Goal: Communication & Community: Answer question/provide support

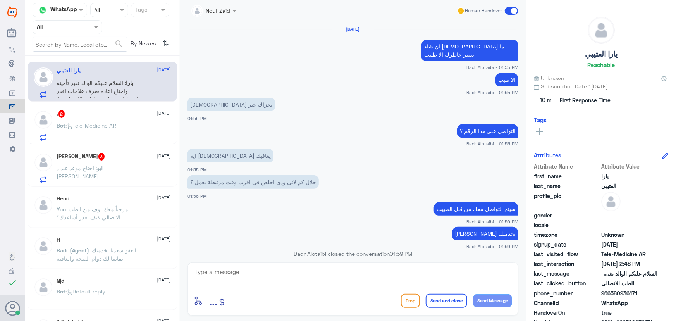
scroll to position [343, 0]
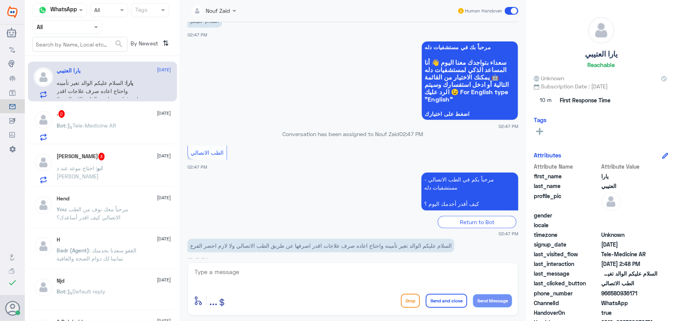
click at [329, 276] on textarea at bounding box center [353, 275] width 318 height 19
drag, startPoint x: 228, startPoint y: 283, endPoint x: 228, endPoint y: 278, distance: 5.0
click at [228, 282] on textarea at bounding box center [353, 275] width 318 height 19
click at [86, 133] on p "Bot : Tele-Medicine AR" at bounding box center [87, 130] width 60 height 19
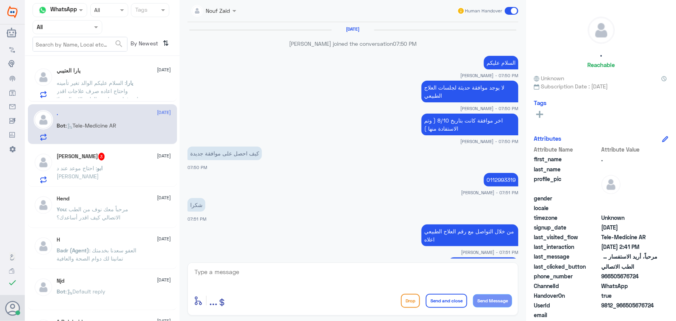
scroll to position [376, 0]
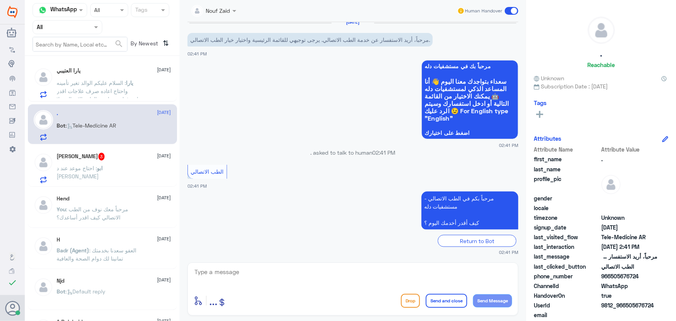
click at [267, 278] on textarea at bounding box center [353, 275] width 318 height 19
paste textarea "مرحباً معك نوف من الطب الاتصالي كيف اقدر أساعدك؟"
type textarea "مرحباً معك نوف من الطب الاتصالي كيف اقدر أساعدك؟"
click at [494, 300] on button "Send Message" at bounding box center [492, 300] width 39 height 13
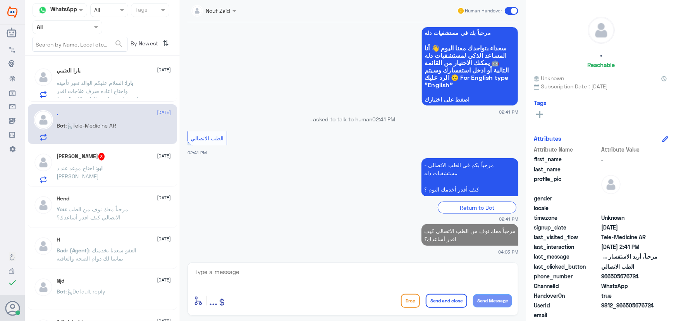
click at [117, 172] on p "ابو : احتاج موعد عند د قتيبه متولي" at bounding box center [100, 173] width 87 height 19
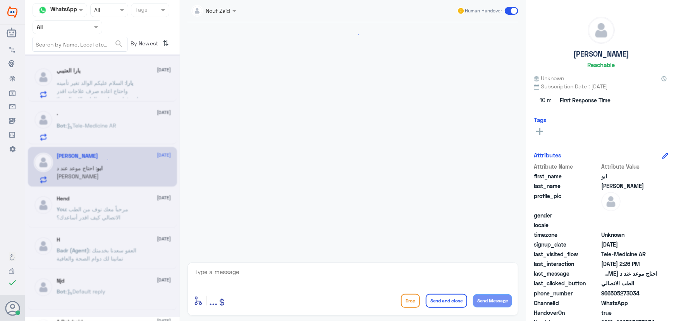
scroll to position [56, 0]
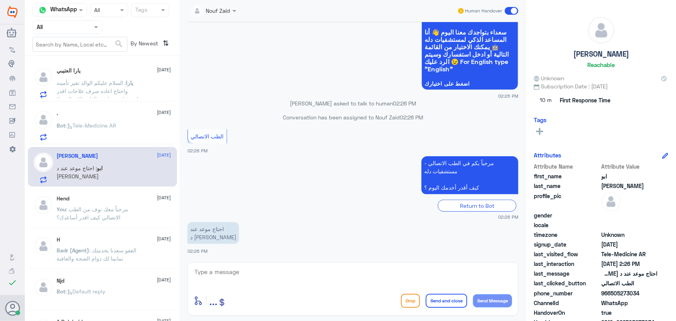
click at [269, 278] on textarea at bounding box center [353, 275] width 318 height 19
paste textarea "مرحباً معك نوف من الطب الاتصالي"
type textarea "مرحباً معك نوف من الطب الاتصالي"
click at [495, 302] on button "Send Message" at bounding box center [492, 300] width 39 height 13
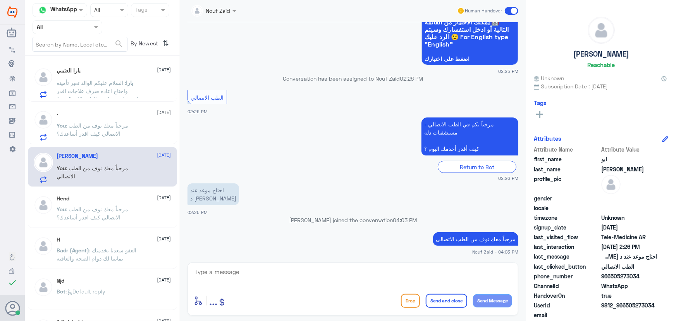
click at [317, 270] on textarea at bounding box center [353, 275] width 318 height 19
paste textarea "هنا الطب الاتصالي لكل مايخص الاستشارة الفورية من خلال التطبيق، يمكنك حجز الموعد…"
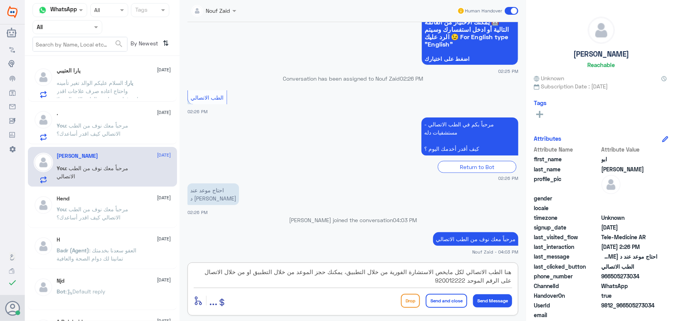
scroll to position [0, 0]
type textarea "هنا الطب الاتصالي لكل مايخص الاستشارة الفورية من خلال التطبيق، يمكنك حجز الموعد…"
click at [458, 299] on button "Send and close" at bounding box center [446, 300] width 41 height 14
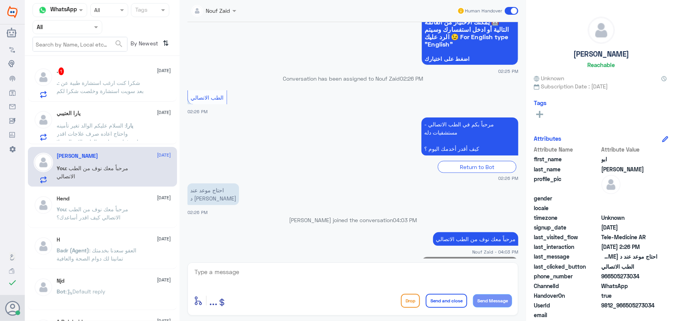
scroll to position [138, 0]
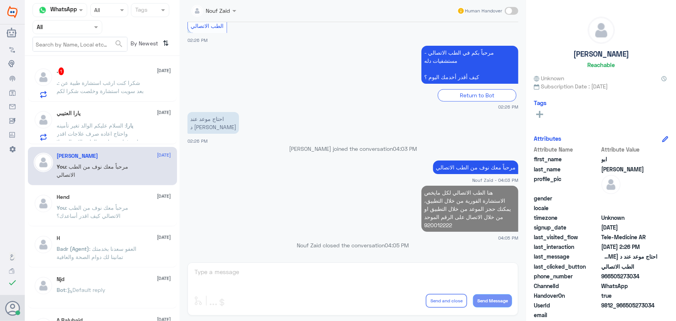
click at [117, 87] on p ". : شكرا كنت ارغب استشارة طبية عن بعد سويت استشارة وخلصت شكرا لكم" at bounding box center [100, 88] width 87 height 19
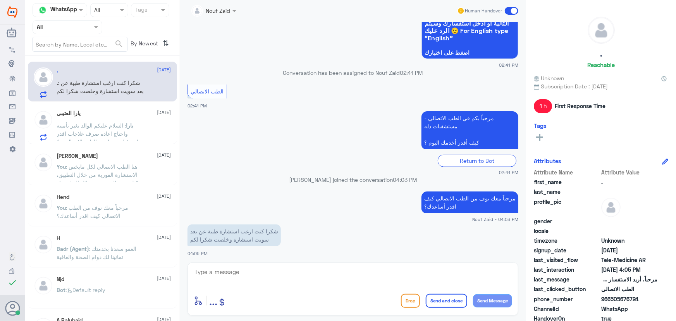
scroll to position [384, 0]
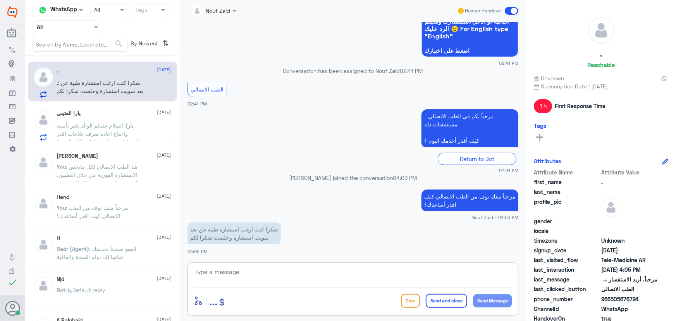
click at [309, 274] on textarea at bounding box center [353, 275] width 318 height 19
type textarea "s"
type textarea "سعدنا بخدمتك"
click at [438, 304] on button "Send and close" at bounding box center [446, 300] width 41 height 14
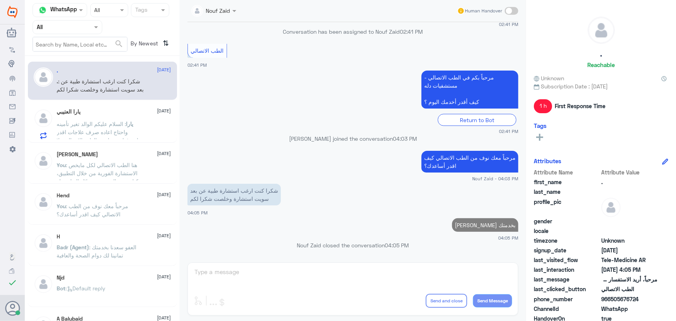
click at [106, 120] on span ": السلام عليكم الوالد تغير تأمينه واحتاج اعاده صرف علاجات اقدر اصرفها عن طريق ا…" at bounding box center [98, 135] width 82 height 31
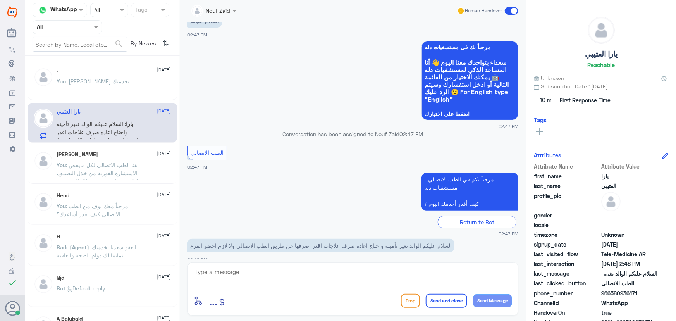
click at [115, 99] on div ". 30 September You : سعدنا بخدمتك" at bounding box center [102, 81] width 149 height 38
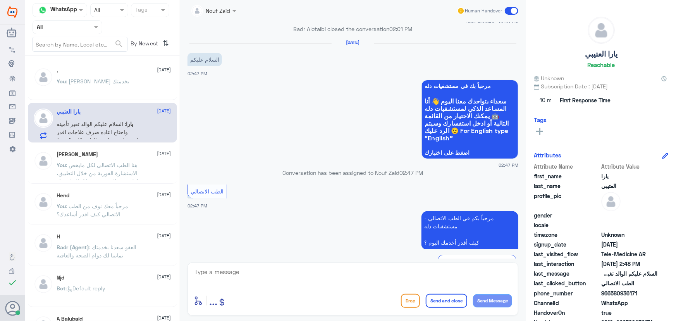
scroll to position [307, 0]
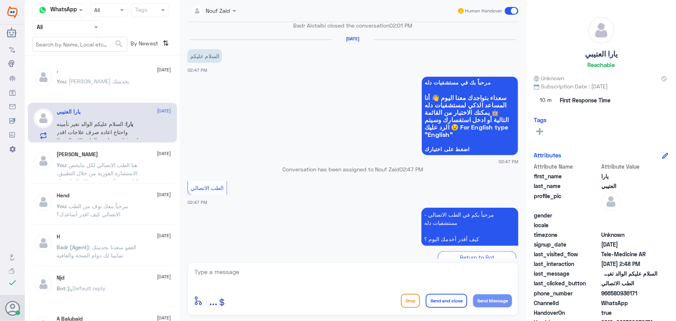
click at [108, 82] on div "You : سعدنا بخدمتك" at bounding box center [114, 87] width 114 height 17
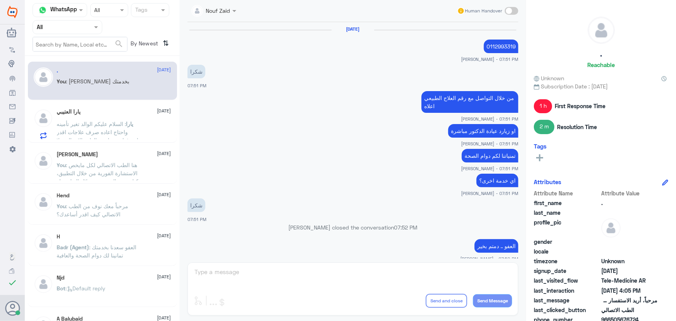
scroll to position [364, 0]
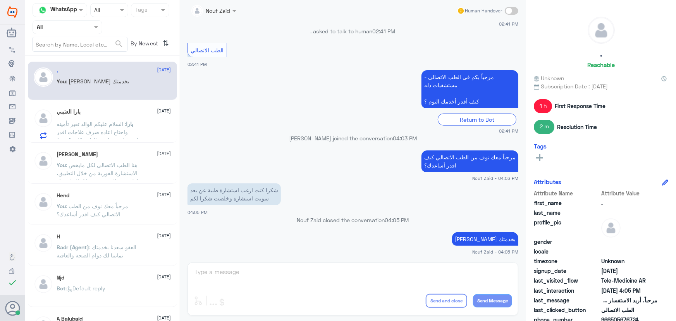
click at [121, 148] on div "ابو عبدالعزيز 30 September You : هنا الطب الاتصالي لكل مايخص الاستشارة الفورية …" at bounding box center [102, 164] width 149 height 38
click at [217, 15] on div "Nouf Zaid" at bounding box center [208, 10] width 43 height 15
click at [322, 124] on div "Return to Bot" at bounding box center [352, 119] width 331 height 12
click at [84, 189] on div "Hend 1 September You : مرحباً معك نوف من الطب الاتصالي كيف اقدر أساعدك؟" at bounding box center [102, 205] width 149 height 38
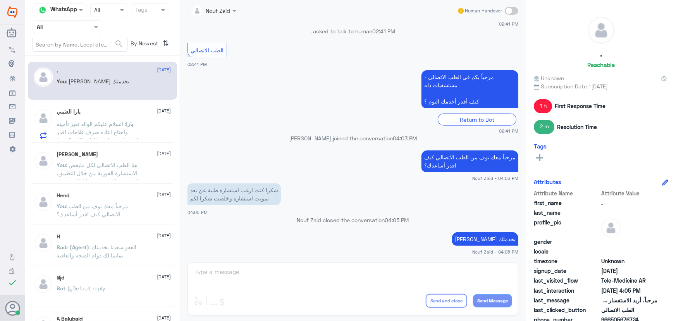
click at [87, 172] on span ": هنا الطب الاتصالي لكل مايخص الاستشارة الفورية من خلال التطبيق، يمكنك حجز المو…" at bounding box center [100, 180] width 87 height 39
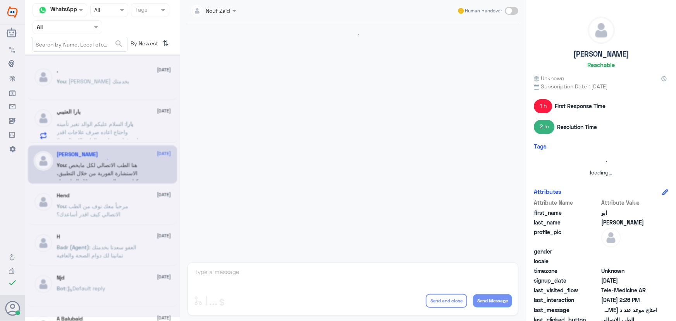
scroll to position [166, 0]
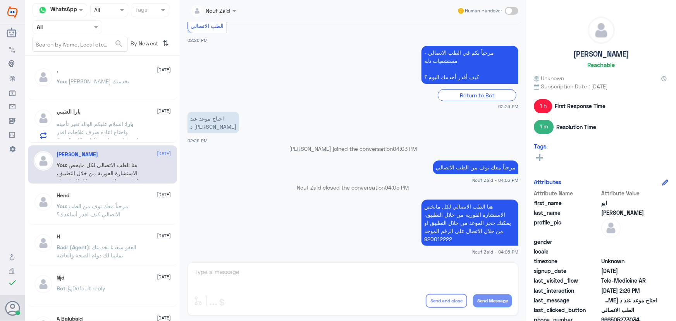
click at [138, 118] on div "يارا العتيبي 30 September يارا : السلام عليكم الوالد تغير تأمينه واحتاج اعاده ص…" at bounding box center [114, 123] width 114 height 31
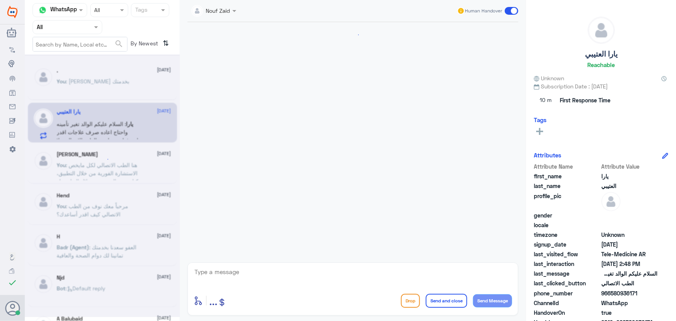
scroll to position [343, 0]
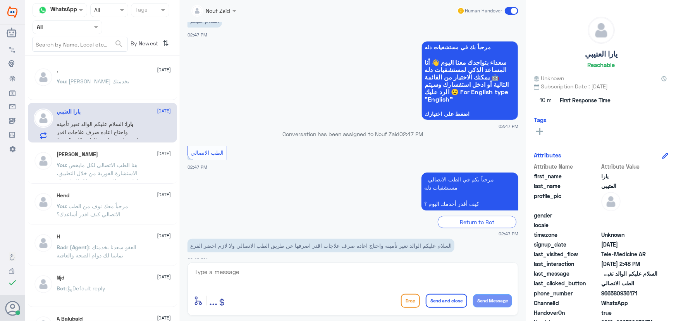
drag, startPoint x: 292, startPoint y: 262, endPoint x: 294, endPoint y: 266, distance: 5.2
click at [292, 262] on div "enter flow name ... Drop Send and close Send Message" at bounding box center [352, 288] width 331 height 53
click at [292, 268] on textarea at bounding box center [353, 275] width 318 height 19
type textarea "مرحبا معك نوف من الطب الاتصالي"
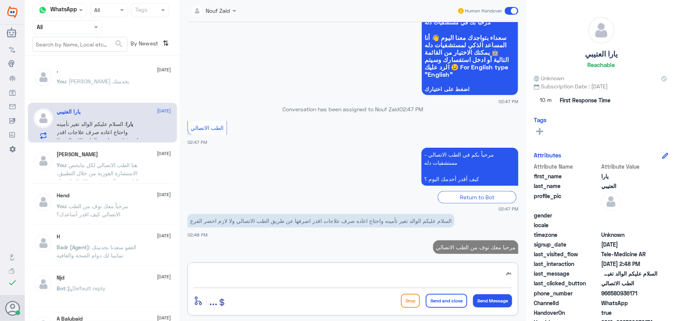
type textarea "ي"
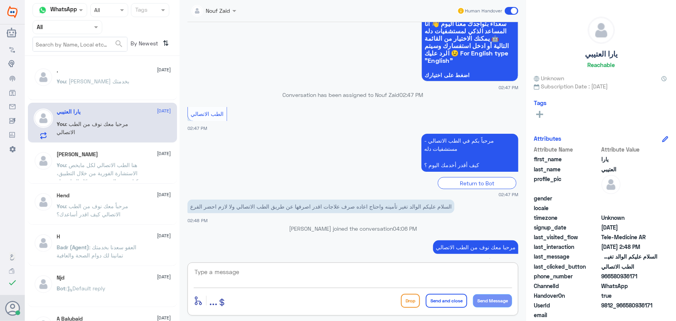
paste textarea "هنا الطب الاتصالي لكل مايخص الاستشارة الفورية من خلال التطبيق والتي من خلالها ي…"
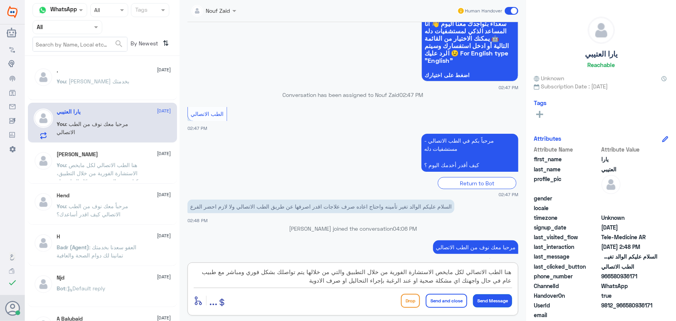
type textarea "هنا الطب الاتصالي لكل مايخص الاستشارة الفورية من خلال التطبيق والتي من خلالها ي…"
click at [491, 302] on button "Send Message" at bounding box center [492, 300] width 39 height 13
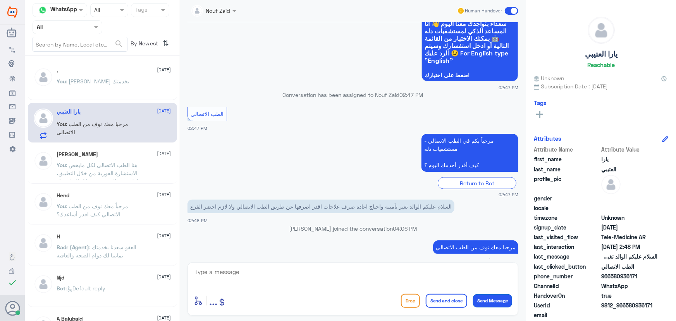
scroll to position [433, 0]
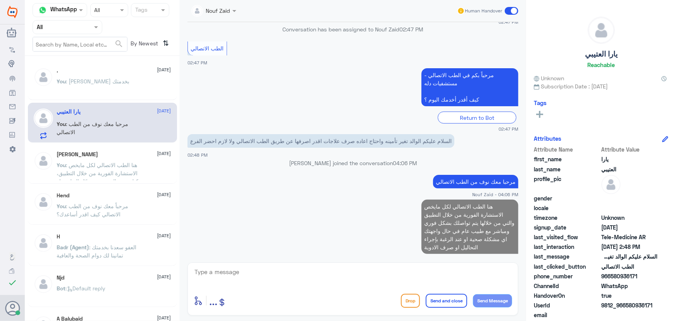
click at [405, 277] on textarea at bounding box center [353, 275] width 318 height 19
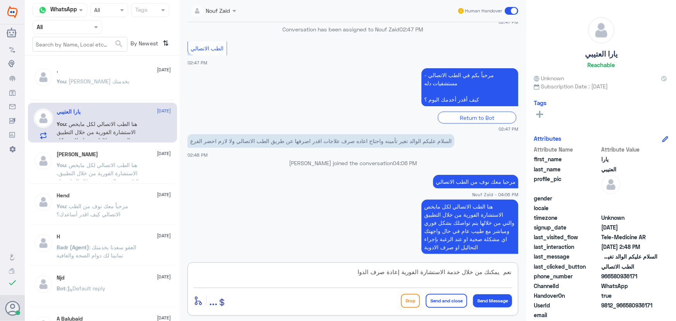
type textarea "نعم يمكنك من خلال خدمة الاستشارة الفورية إعادة صرف الدواء"
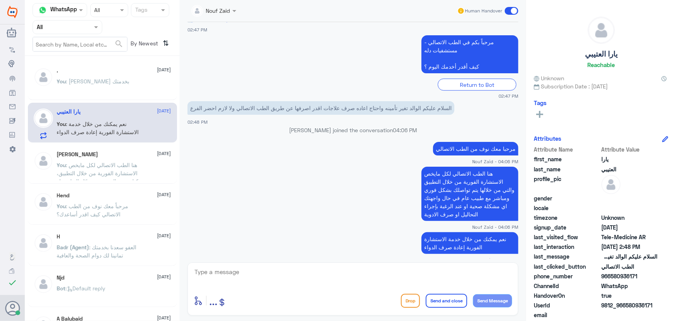
click at [507, 9] on span at bounding box center [512, 11] width 14 height 8
click at [0, 0] on input "checkbox" at bounding box center [0, 0] width 0 height 0
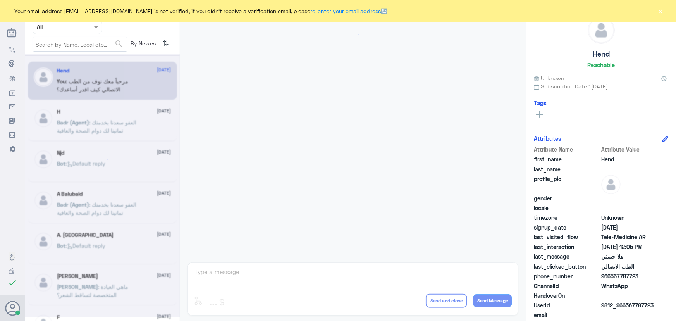
scroll to position [352, 0]
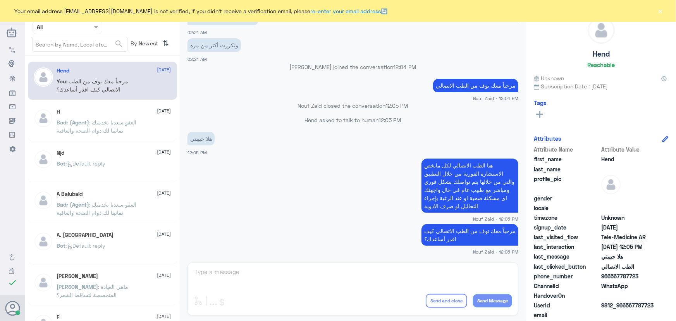
click at [662, 9] on button "×" at bounding box center [660, 11] width 8 height 8
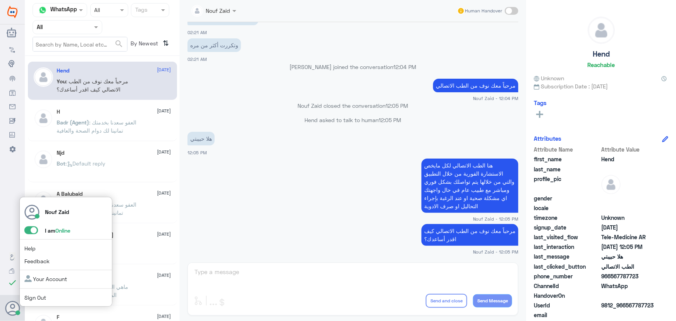
click at [30, 228] on span at bounding box center [31, 230] width 14 height 8
click at [0, 0] on input "checkbox" at bounding box center [0, 0] width 0 height 0
